Goal: Information Seeking & Learning: Understand process/instructions

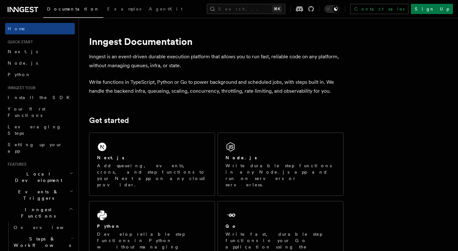
click at [150, 148] on div "Next.js Add queueing, events, crons, and step functions to your Next app on any…" at bounding box center [151, 164] width 125 height 63
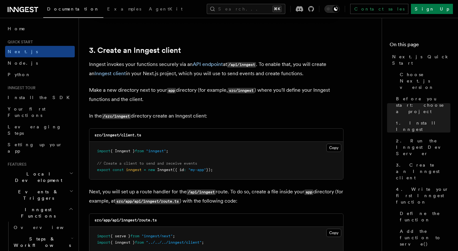
scroll to position [733, 0]
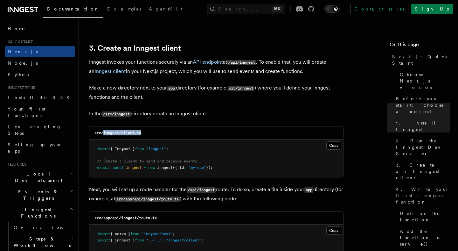
drag, startPoint x: 104, startPoint y: 134, endPoint x: 150, endPoint y: 133, distance: 45.5
click at [150, 133] on div "src/inngest/client.ts" at bounding box center [216, 132] width 254 height 13
copy code "inngest/client.ts"
click at [333, 147] on button "Copy Copied" at bounding box center [333, 145] width 15 height 8
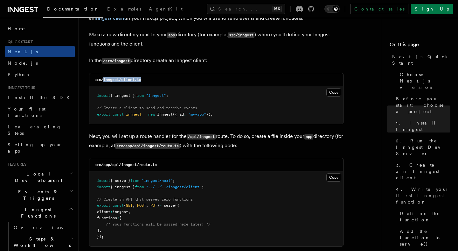
scroll to position [798, 0]
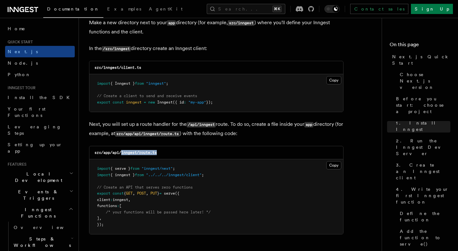
drag, startPoint x: 122, startPoint y: 153, endPoint x: 166, endPoint y: 159, distance: 45.2
click at [166, 159] on div "src/app/api/inngest/route.ts" at bounding box center [216, 152] width 254 height 13
copy code "inngest/route.ts"
click at [335, 166] on button "Copy Copied" at bounding box center [333, 165] width 15 height 8
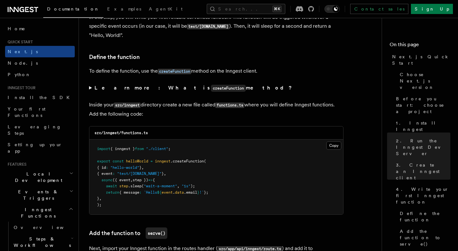
scroll to position [1056, 0]
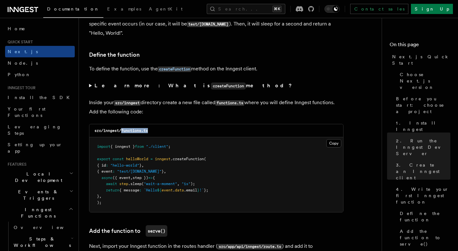
drag, startPoint x: 122, startPoint y: 133, endPoint x: 160, endPoint y: 134, distance: 37.5
click at [160, 134] on div "src/inngest/functions.ts" at bounding box center [216, 130] width 254 height 13
copy code "functions.ts"
click at [336, 147] on button "Copy Copied" at bounding box center [333, 143] width 15 height 8
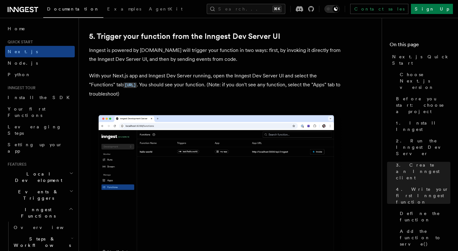
scroll to position [1469, 0]
